Goal: Information Seeking & Learning: Learn about a topic

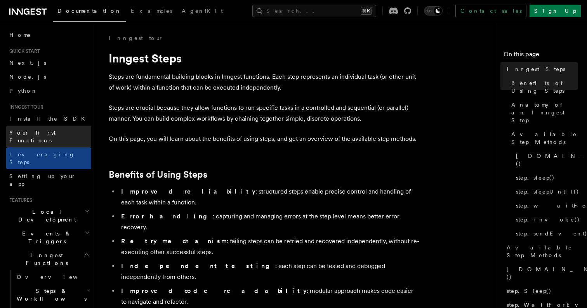
click at [53, 128] on link "Your first Functions" at bounding box center [48, 137] width 85 height 22
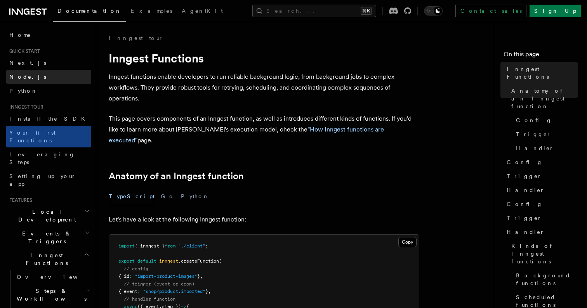
click at [51, 79] on link "Node.js" at bounding box center [48, 77] width 85 height 14
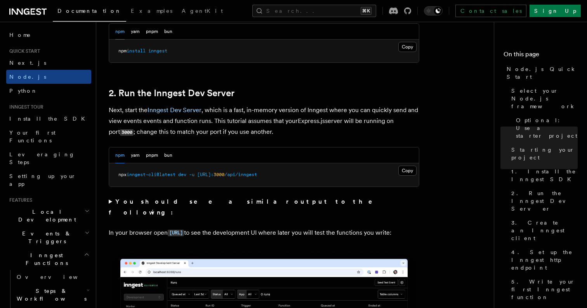
scroll to position [563, 0]
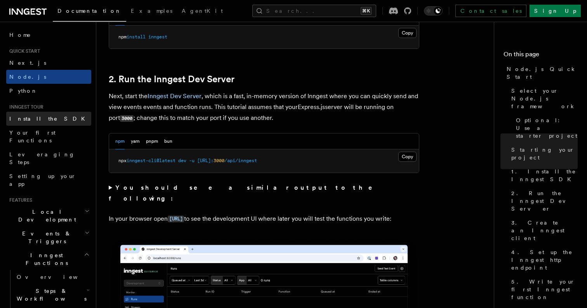
click at [39, 118] on span "Install the SDK" at bounding box center [49, 119] width 80 height 6
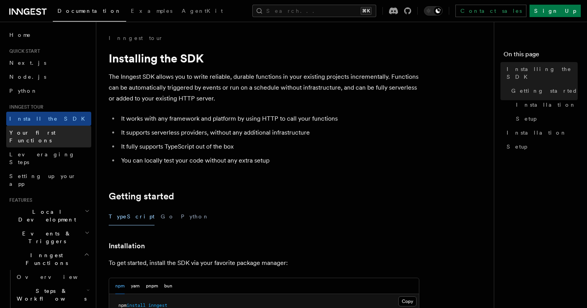
click at [39, 132] on span "Your first Functions" at bounding box center [32, 137] width 46 height 14
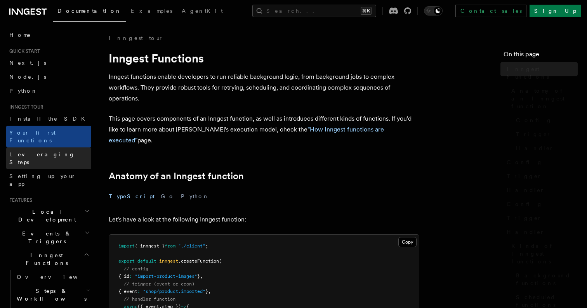
click at [39, 147] on link "Leveraging Steps" at bounding box center [48, 158] width 85 height 22
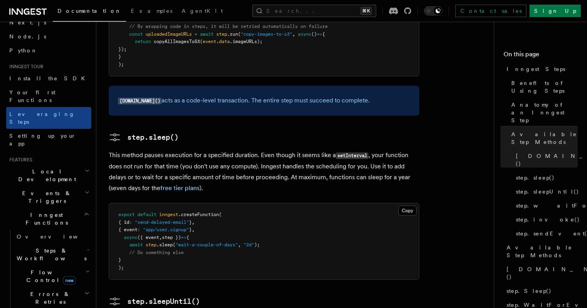
scroll to position [47, 0]
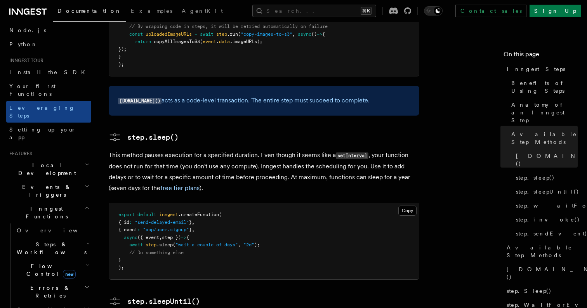
click at [87, 241] on icon "button" at bounding box center [88, 244] width 3 height 6
drag, startPoint x: 85, startPoint y: 198, endPoint x: 109, endPoint y: 194, distance: 24.4
click at [109, 194] on div "Search... Documentation Examples AgentKit Home Quick start Next.js Node.js Pyth…" at bounding box center [341, 239] width 490 height 2101
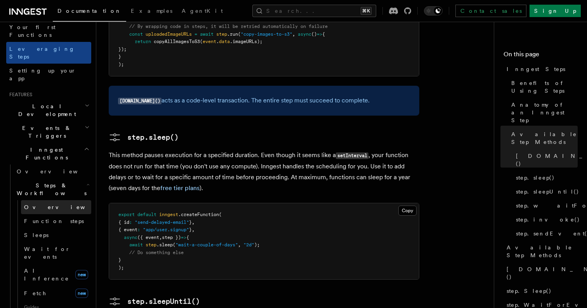
scroll to position [112, 0]
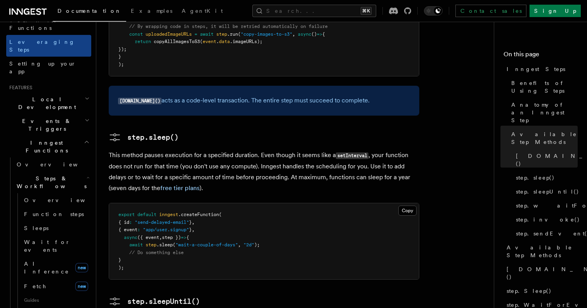
click at [87, 175] on icon "button" at bounding box center [88, 178] width 3 height 6
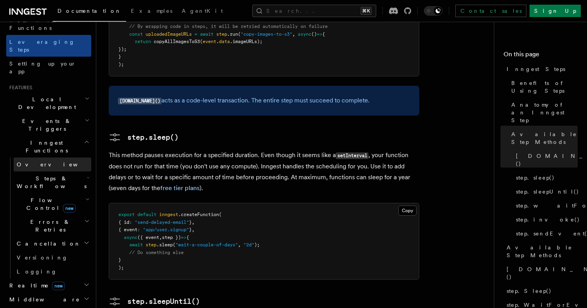
click at [74, 157] on link "Overview" at bounding box center [53, 164] width 78 height 14
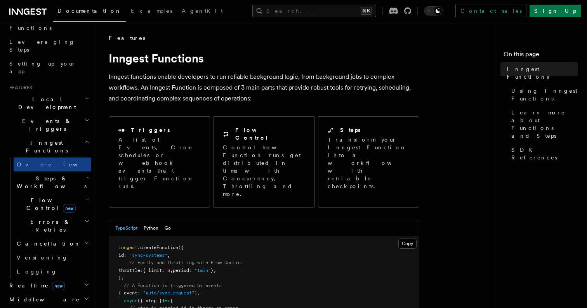
click at [92, 160] on header "Search... Documentation Examples AgentKit Home Quick start Next.js Node.js Pyth…" at bounding box center [48, 165] width 96 height 286
click at [89, 218] on icon "button" at bounding box center [86, 221] width 5 height 6
click at [88, 218] on icon "button" at bounding box center [86, 221] width 5 height 6
click at [81, 193] on h2 "Flow Control new" at bounding box center [53, 204] width 78 height 22
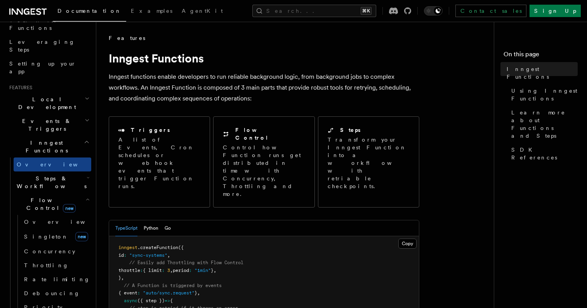
click at [82, 193] on h2 "Flow Control new" at bounding box center [53, 204] width 78 height 22
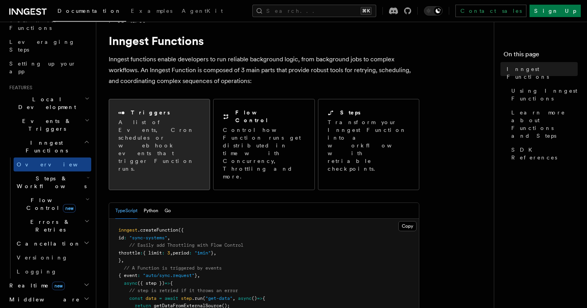
scroll to position [21, 0]
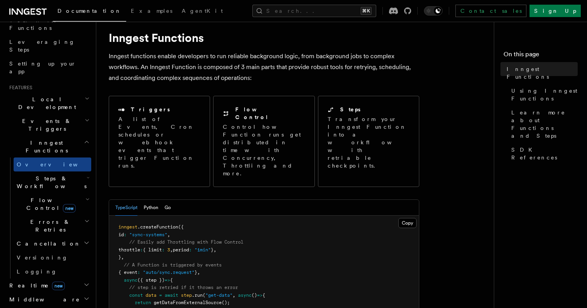
click at [79, 193] on h2 "Flow Control new" at bounding box center [53, 204] width 78 height 22
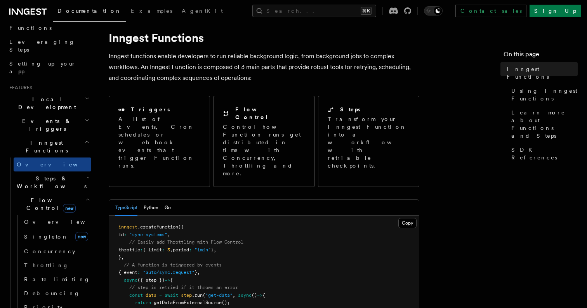
click at [85, 196] on icon "button" at bounding box center [87, 199] width 4 height 6
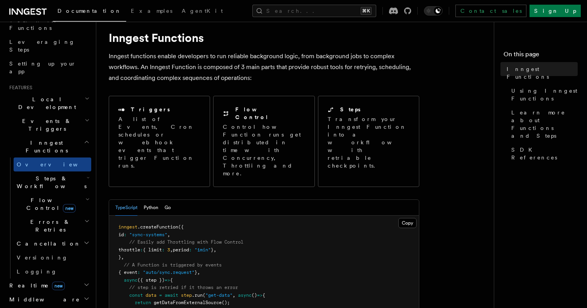
click at [87, 175] on icon "button" at bounding box center [88, 178] width 3 height 6
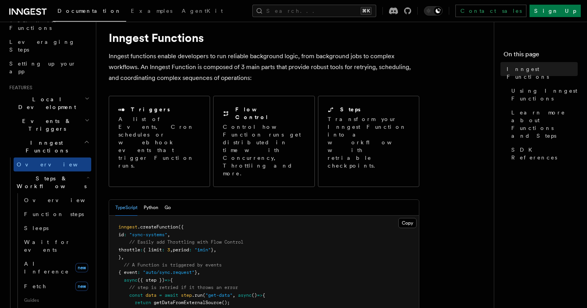
click at [87, 175] on icon "button" at bounding box center [88, 178] width 3 height 6
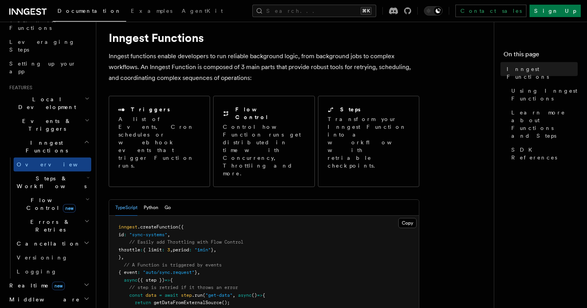
click at [82, 171] on h2 "Steps & Workflows" at bounding box center [53, 182] width 78 height 22
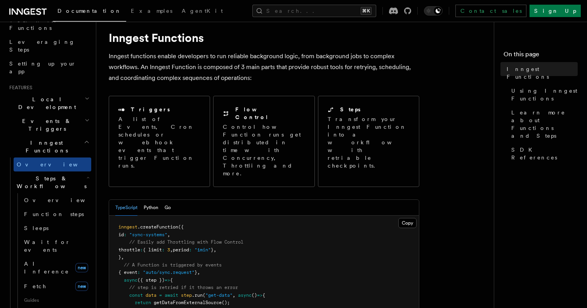
click at [64, 171] on h2 "Steps & Workflows" at bounding box center [53, 182] width 78 height 22
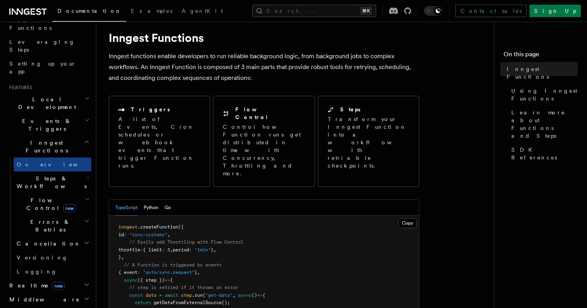
click at [64, 171] on h2 "Steps & Workflows" at bounding box center [53, 182] width 78 height 22
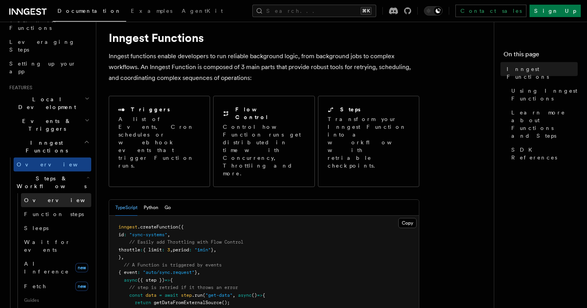
click at [59, 193] on link "Overview" at bounding box center [56, 200] width 70 height 14
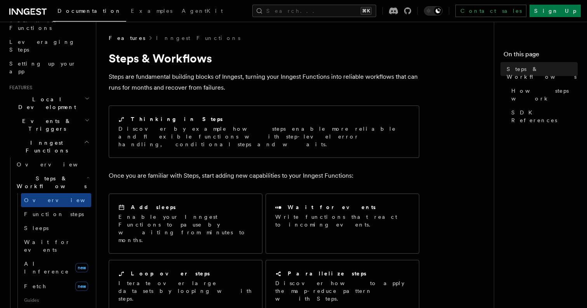
click at [87, 175] on icon "button" at bounding box center [88, 178] width 3 height 6
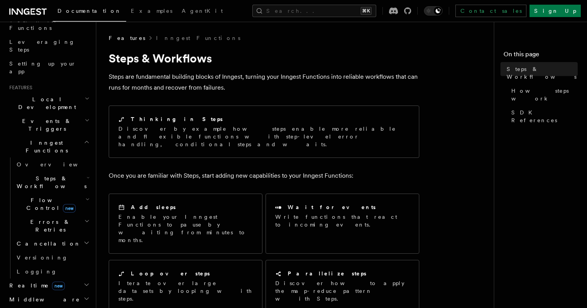
click at [87, 196] on icon "button" at bounding box center [87, 199] width 4 height 6
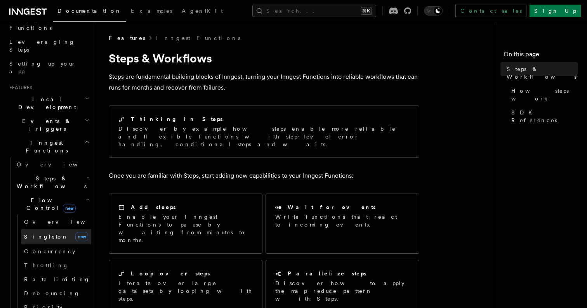
click at [50, 229] on link "Singleton new" at bounding box center [56, 237] width 70 height 16
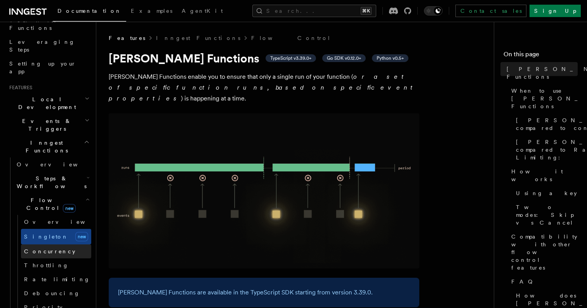
click at [45, 248] on span "Concurrency" at bounding box center [49, 251] width 51 height 6
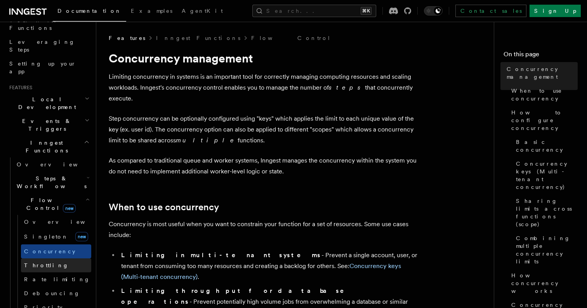
click at [45, 262] on span "Throttling" at bounding box center [46, 265] width 45 height 6
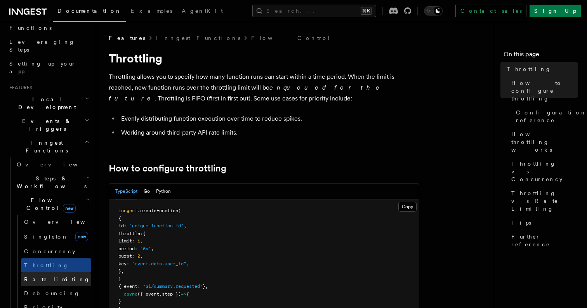
click at [62, 272] on link "Rate limiting" at bounding box center [56, 279] width 70 height 14
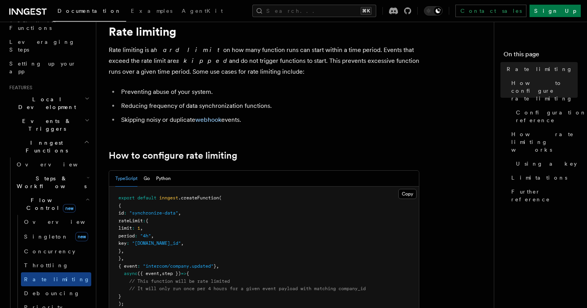
scroll to position [28, 0]
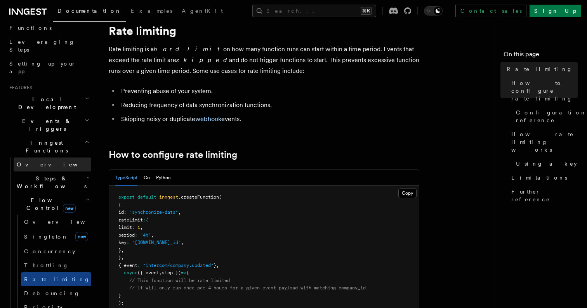
click at [52, 157] on link "Overview" at bounding box center [53, 164] width 78 height 14
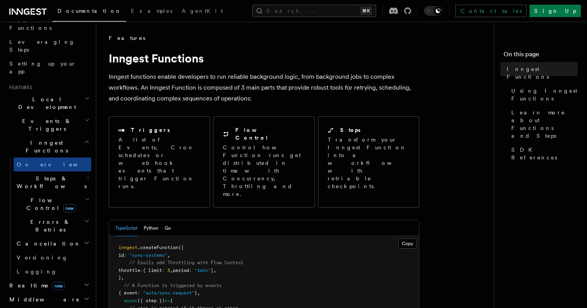
click at [48, 196] on span "Flow Control new" at bounding box center [50, 204] width 72 height 16
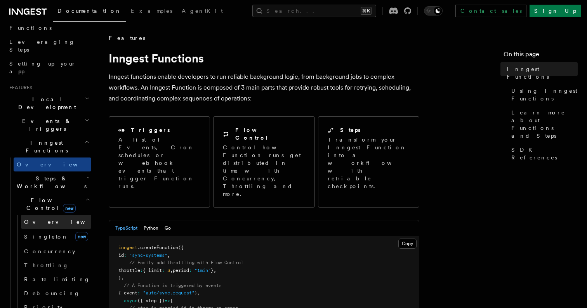
click at [51, 215] on link "Overview" at bounding box center [56, 222] width 70 height 14
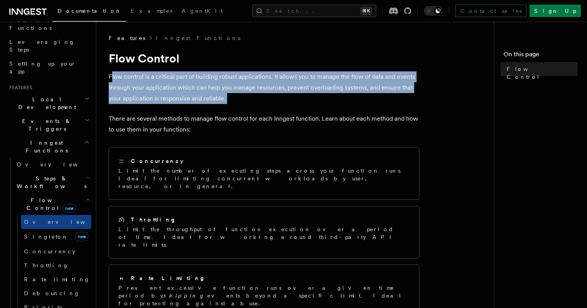
copy article "low control is a critical part of building robust applications. It allows you t…"
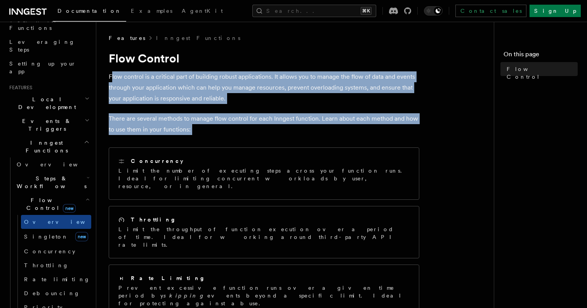
drag, startPoint x: 111, startPoint y: 75, endPoint x: 250, endPoint y: 140, distance: 154.1
click at [251, 141] on article "Features Inngest Functions Flow Control Flow control is a critical part of buil…" at bounding box center [298, 311] width 379 height 555
copy article "low control is a critical part of building robust applications. It allows you t…"
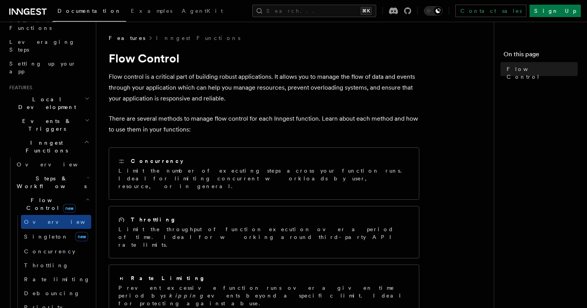
click at [296, 96] on p "Flow control is a critical part of building robust applications. It allows you …" at bounding box center [264, 87] width 310 height 33
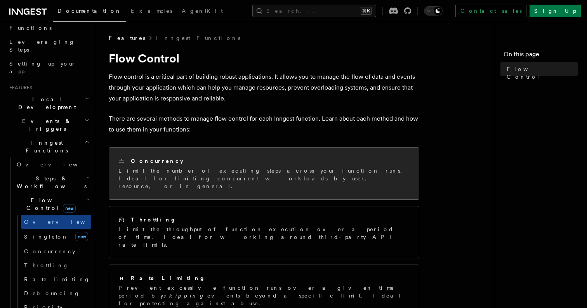
click at [193, 174] on p "Limit the number of executing steps across your function runs. Ideal for limiti…" at bounding box center [263, 178] width 291 height 23
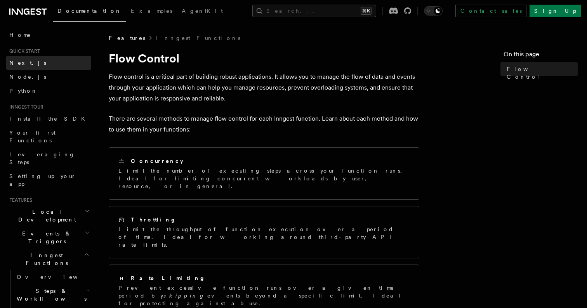
click at [27, 67] on link "Next.js" at bounding box center [48, 63] width 85 height 14
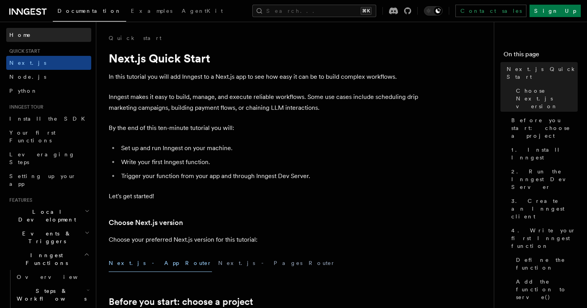
click at [25, 33] on link "Home" at bounding box center [48, 35] width 85 height 14
click at [18, 33] on span "Home" at bounding box center [20, 35] width 22 height 8
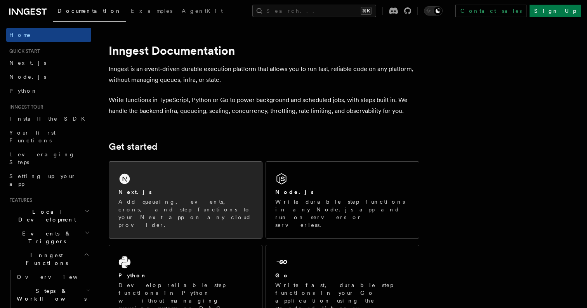
click at [156, 189] on div "Next.js" at bounding box center [185, 192] width 134 height 8
